Goal: Transaction & Acquisition: Purchase product/service

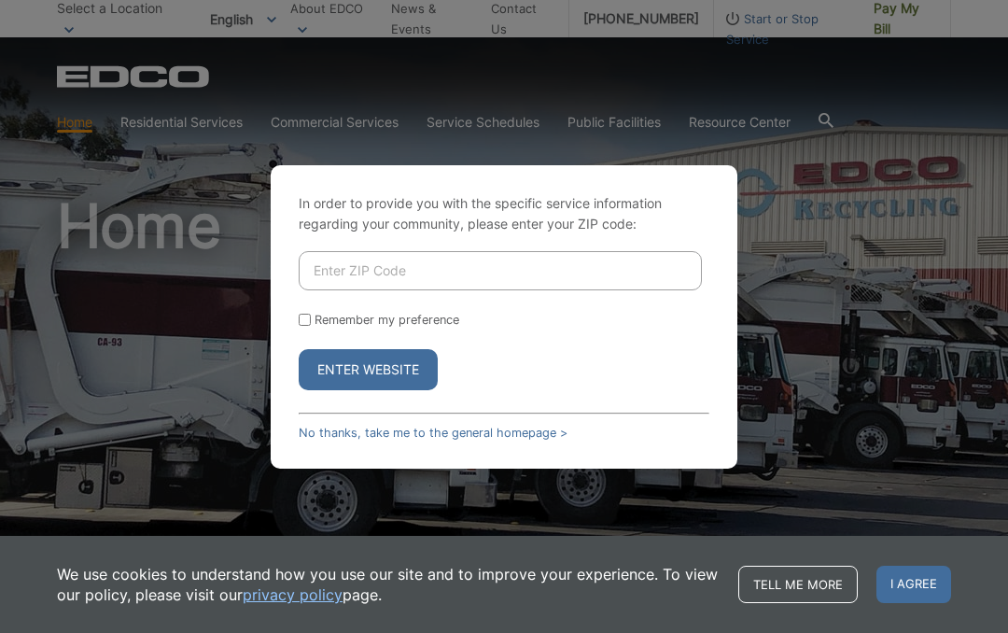
click at [490, 263] on input "Enter ZIP Code" at bounding box center [500, 270] width 403 height 39
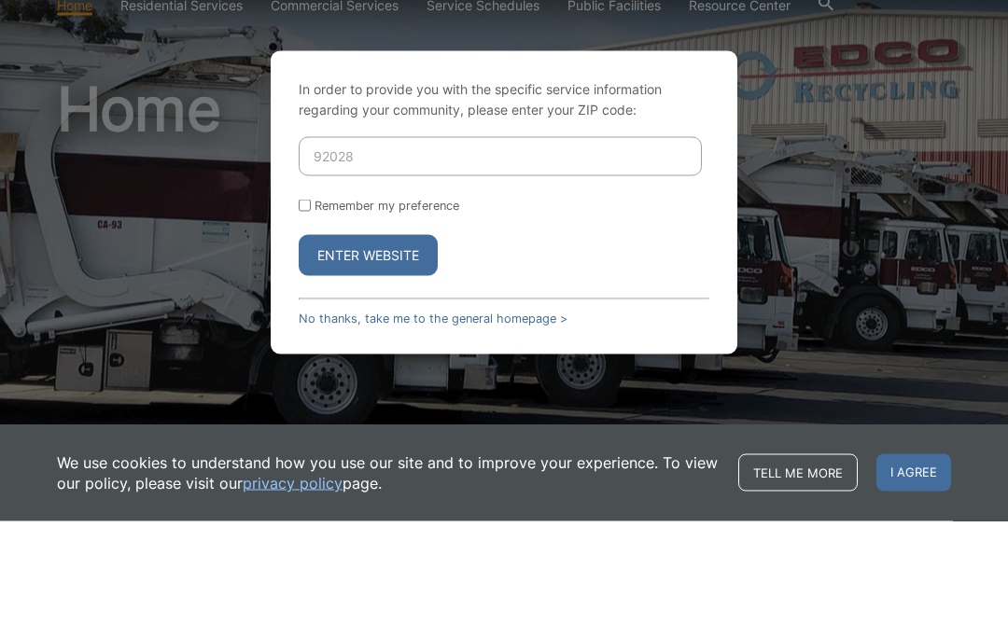
type input "92028"
click at [311, 316] on input "Remember my preference" at bounding box center [305, 322] width 12 height 12
checkbox input "true"
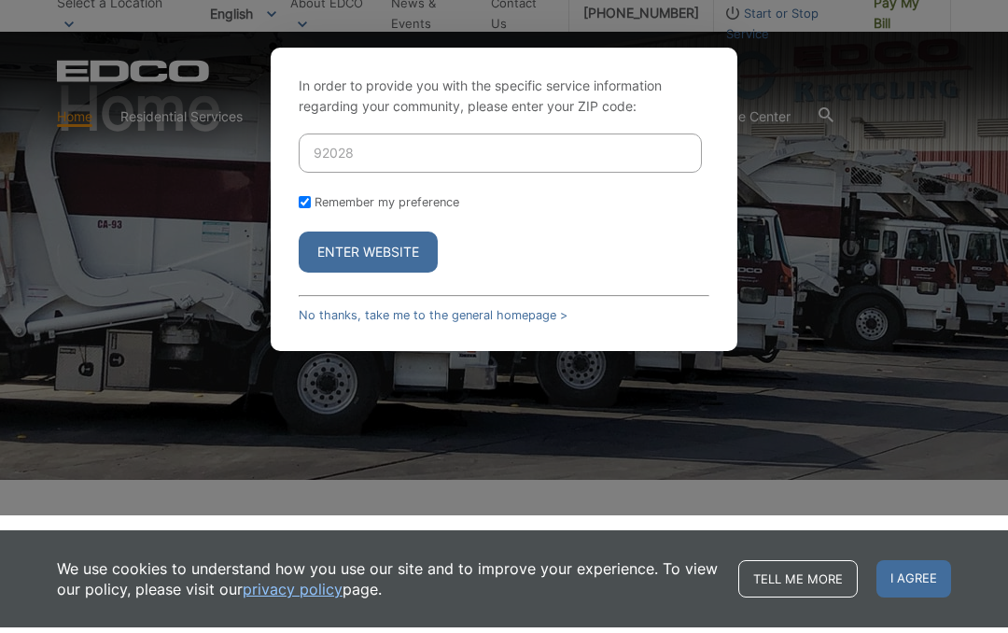
scroll to position [118, 0]
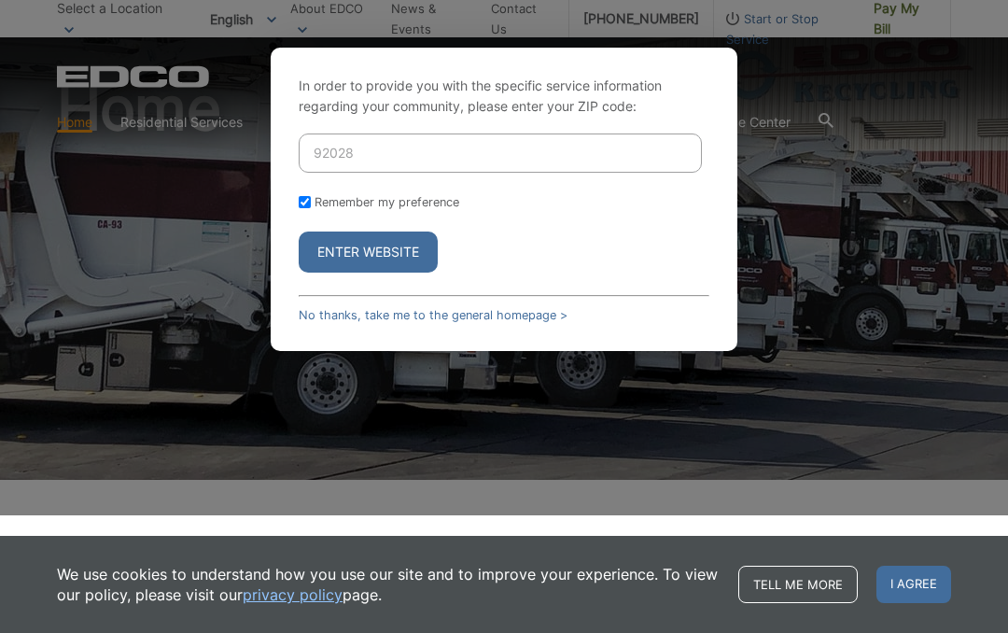
click at [370, 248] on button "Enter Website" at bounding box center [368, 251] width 139 height 41
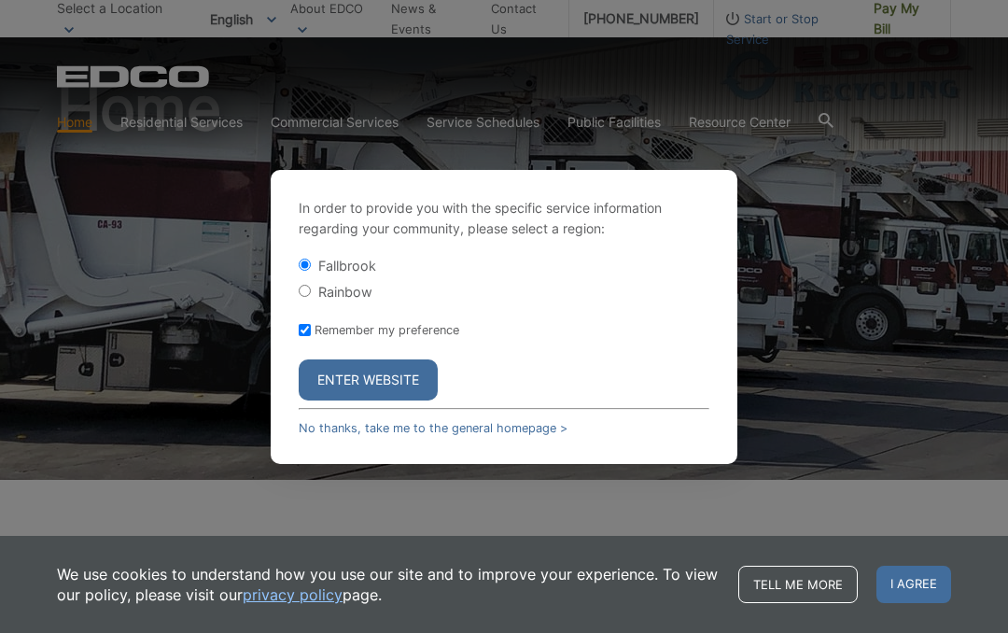
click at [385, 379] on button "Enter Website" at bounding box center [368, 379] width 139 height 41
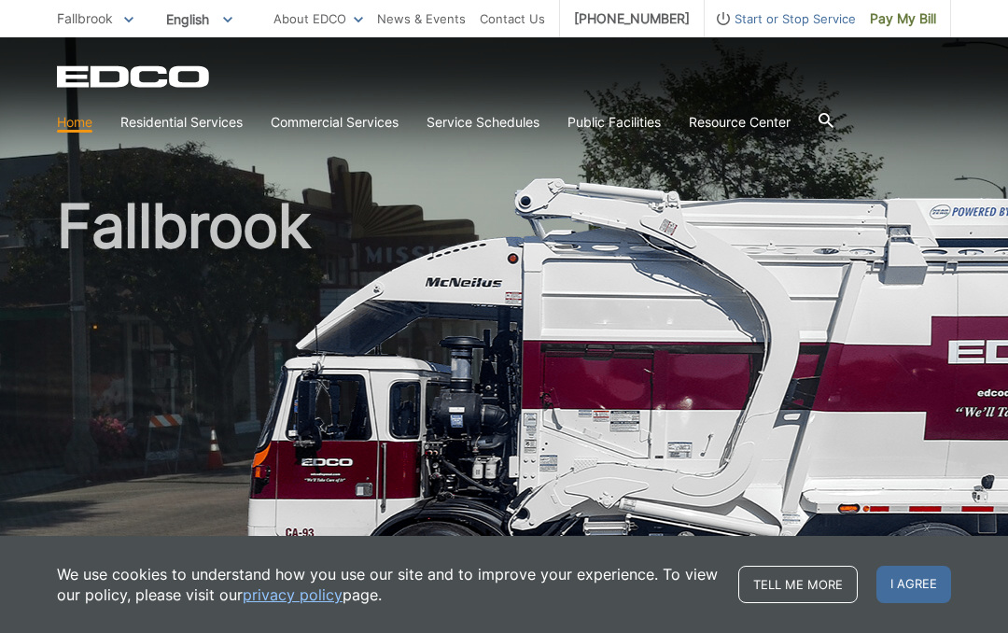
click at [898, 18] on span "Pay My Bill" at bounding box center [903, 18] width 66 height 21
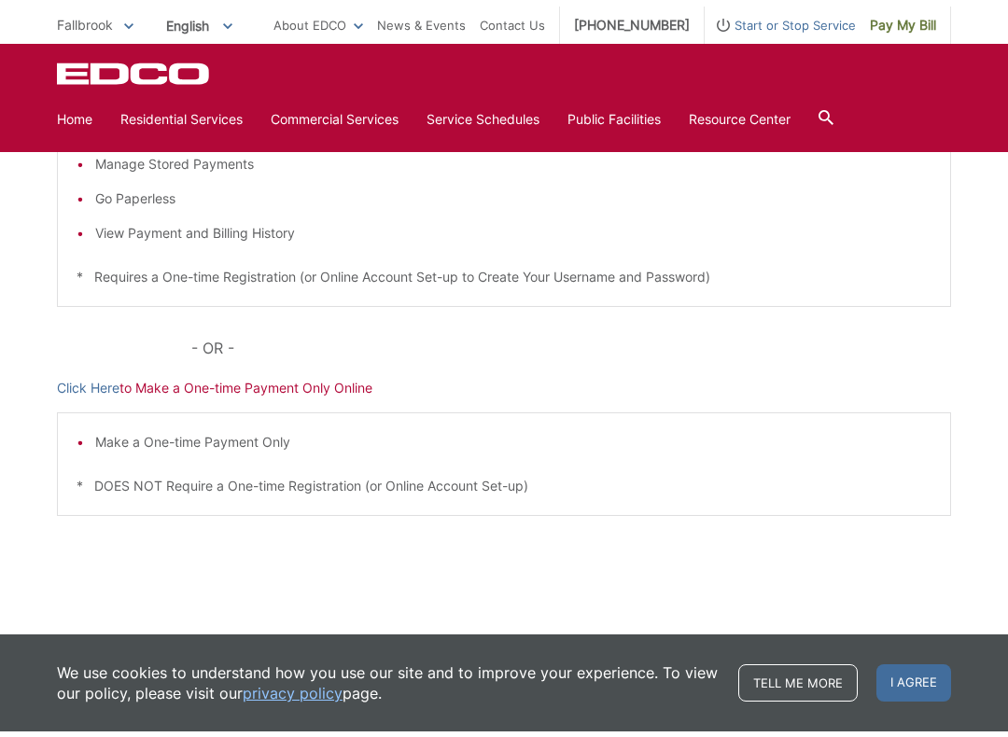
scroll to position [437, 0]
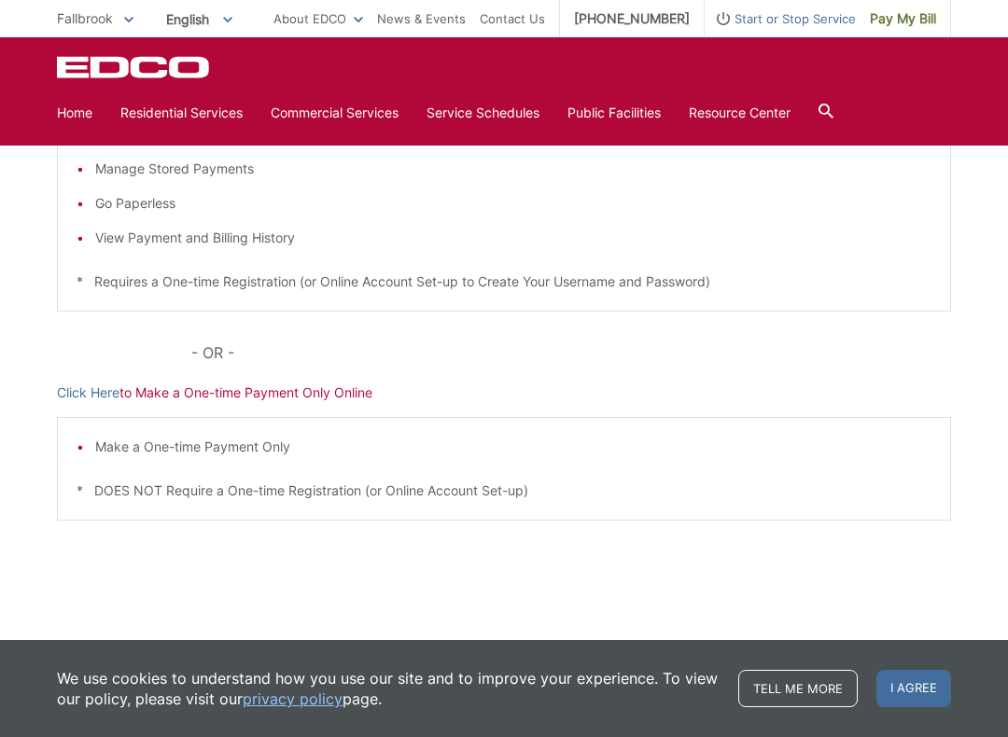
click at [335, 392] on p "Click Here to Make a One-time Payment Only Online" at bounding box center [504, 393] width 894 height 21
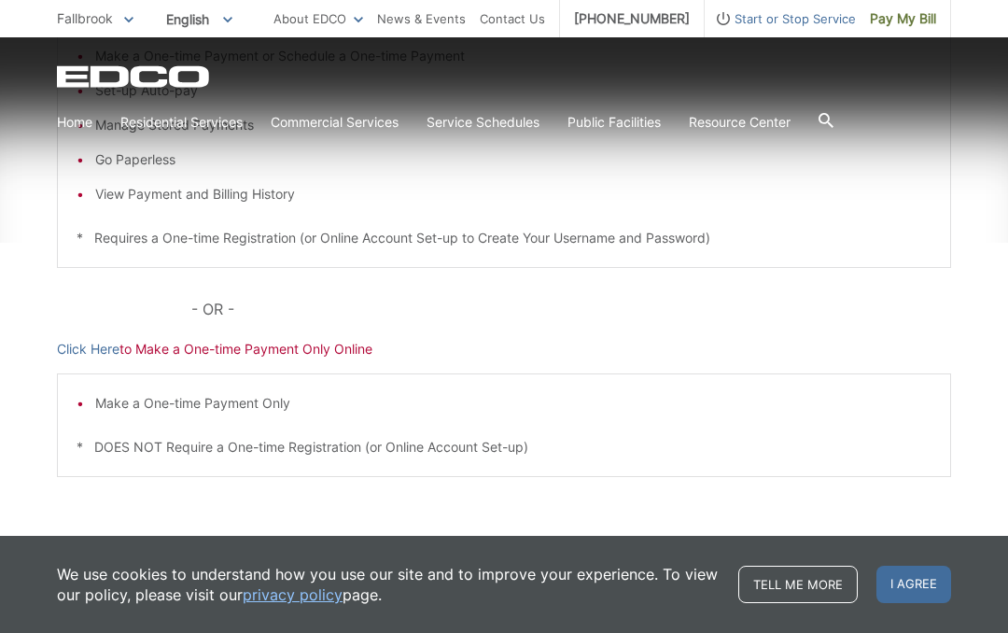
scroll to position [541, 0]
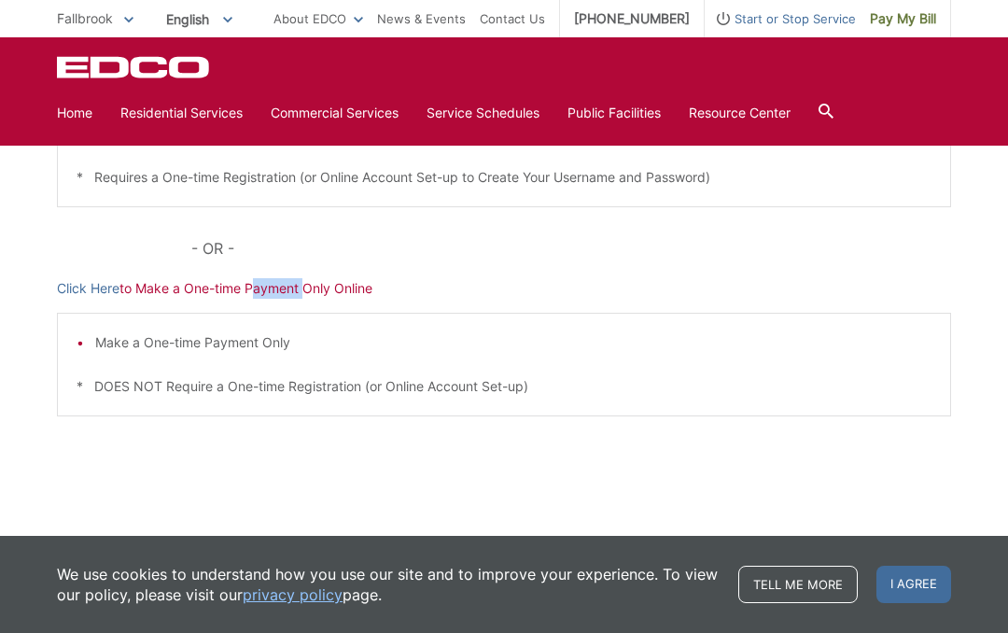
click at [102, 296] on link "Click Here" at bounding box center [88, 288] width 63 height 21
click at [91, 283] on link "Click Here" at bounding box center [88, 288] width 63 height 21
